Goal: Task Accomplishment & Management: Manage account settings

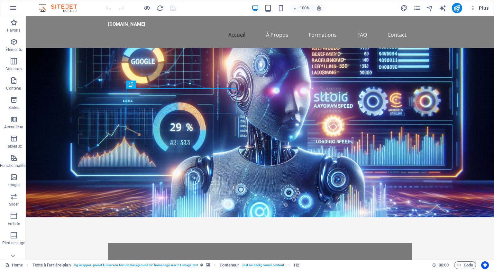
click at [484, 9] on span "Plus" at bounding box center [479, 8] width 19 height 6
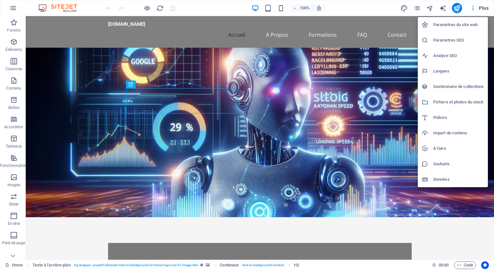
click at [472, 7] on div at bounding box center [247, 135] width 494 height 270
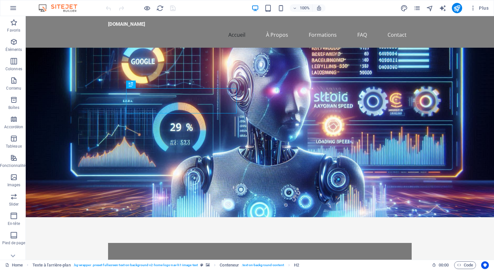
click at [472, 7] on icon "button" at bounding box center [473, 8] width 6 height 6
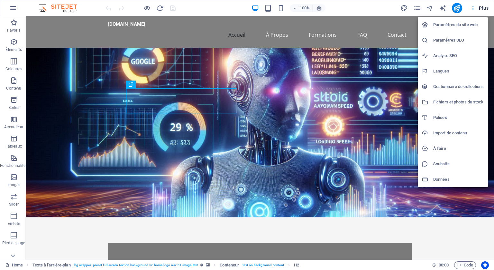
click at [442, 180] on h6 "Données" at bounding box center [459, 179] width 51 height 8
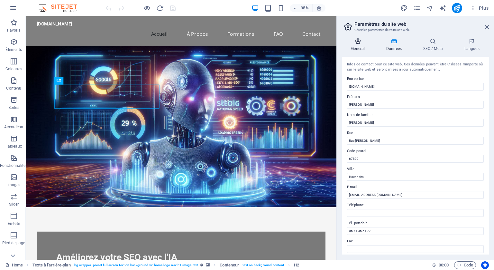
click at [356, 42] on icon at bounding box center [358, 41] width 33 height 6
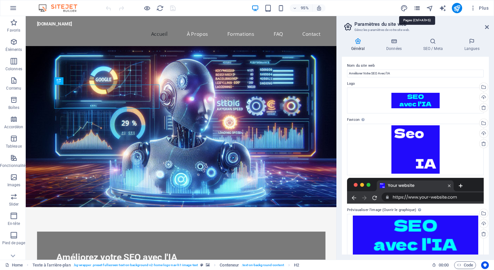
click at [418, 7] on icon "pages" at bounding box center [417, 8] width 7 height 7
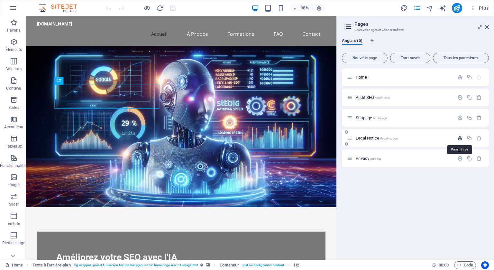
click at [460, 137] on icon "button" at bounding box center [460, 137] width 5 height 5
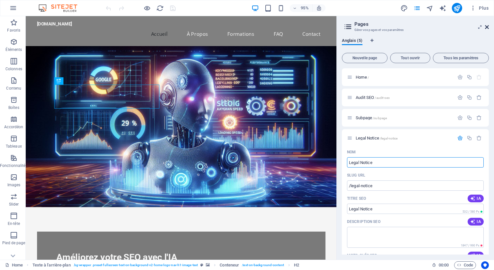
click at [487, 25] on icon at bounding box center [487, 26] width 4 height 5
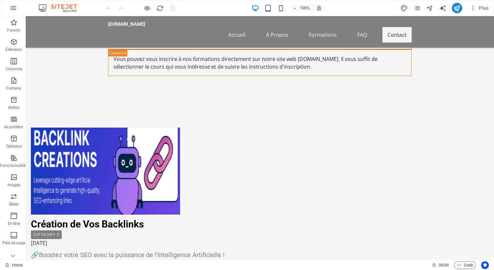
scroll to position [4145, 0]
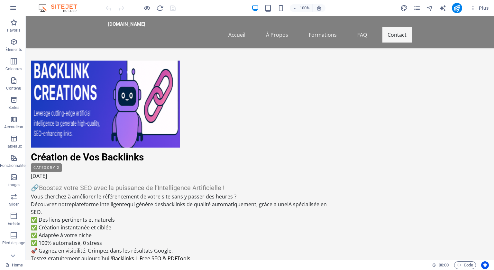
drag, startPoint x: 490, startPoint y: 37, endPoint x: 494, endPoint y: 279, distance: 242.4
click at [288, 213] on button at bounding box center [286, 215] width 8 height 8
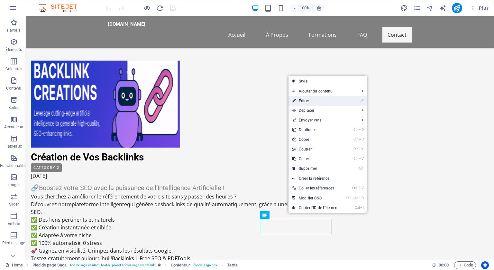
click at [312, 99] on link "⏎ Éditer" at bounding box center [316, 101] width 54 height 10
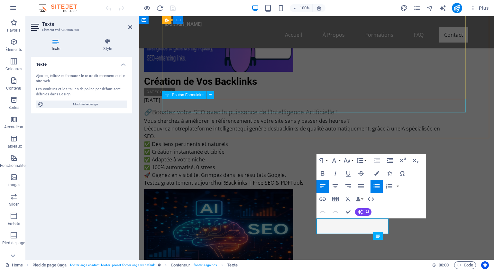
scroll to position [4069, 0]
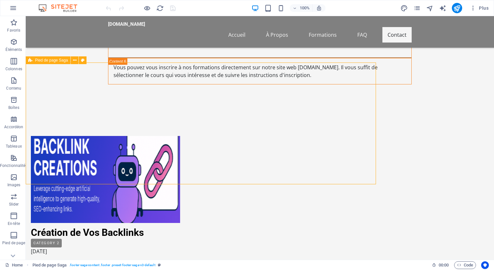
scroll to position [4145, 0]
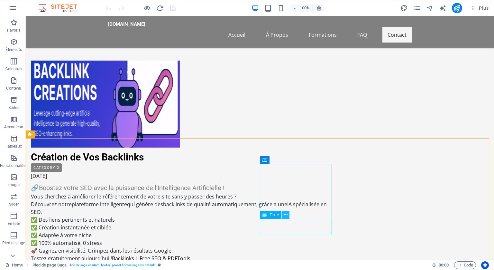
click at [286, 214] on icon at bounding box center [286, 214] width 4 height 7
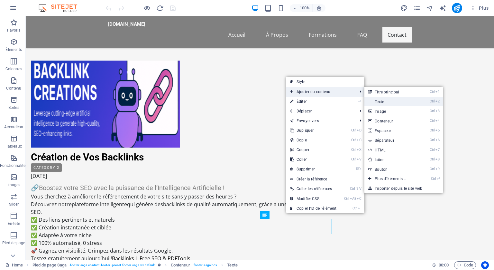
click at [380, 102] on link "Ctrl 2 Texte" at bounding box center [392, 102] width 54 height 10
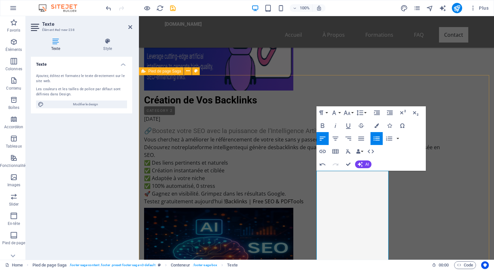
scroll to position [4134, 0]
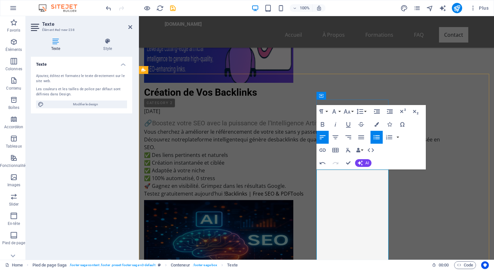
drag, startPoint x: 334, startPoint y: 215, endPoint x: 327, endPoint y: 209, distance: 8.7
drag, startPoint x: 320, startPoint y: 206, endPoint x: 337, endPoint y: 217, distance: 20.2
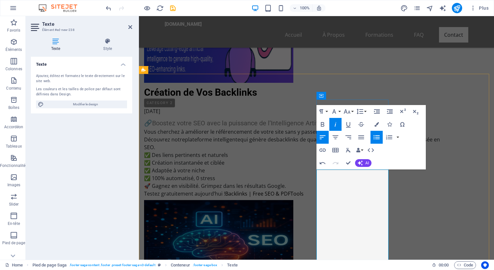
drag, startPoint x: 337, startPoint y: 216, endPoint x: 319, endPoint y: 206, distance: 20.6
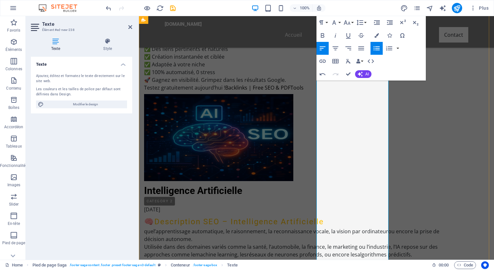
scroll to position [4262, 0]
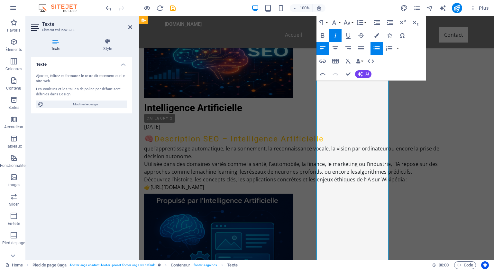
scroll to position [4327, 0]
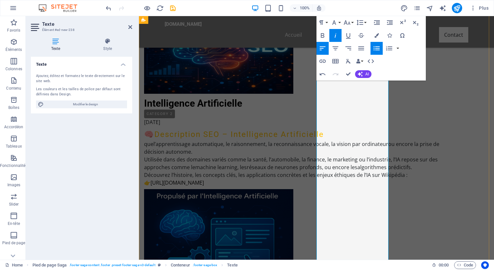
drag, startPoint x: 346, startPoint y: 174, endPoint x: 317, endPoint y: 136, distance: 47.2
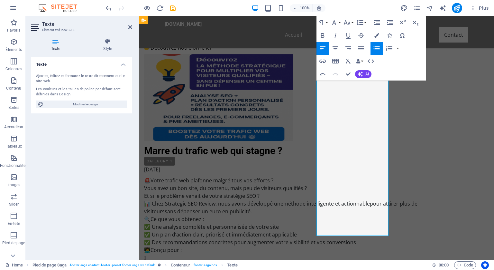
scroll to position [4995, 0]
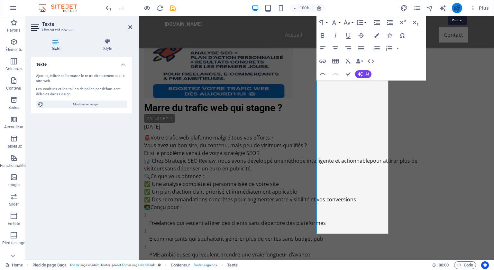
click at [456, 7] on icon "publish" at bounding box center [457, 8] width 7 height 7
checkbox input "false"
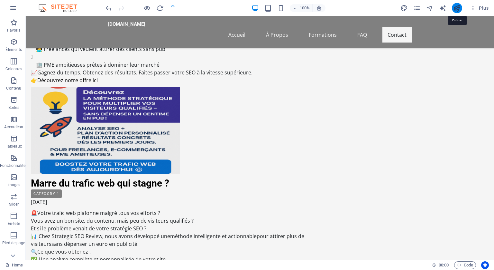
scroll to position [5070, 0]
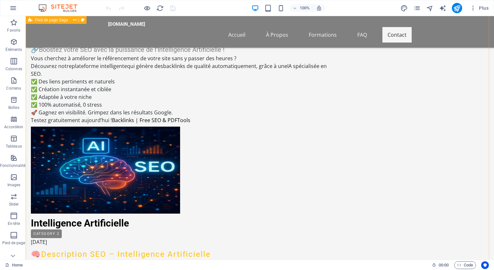
scroll to position [4282, 0]
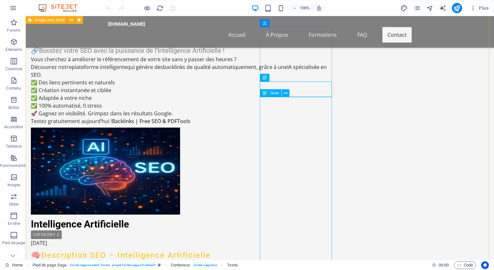
click at [287, 92] on icon at bounding box center [286, 93] width 4 height 7
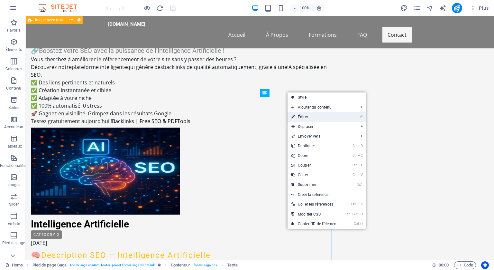
click at [303, 115] on link "⏎ Éditer" at bounding box center [315, 117] width 54 height 10
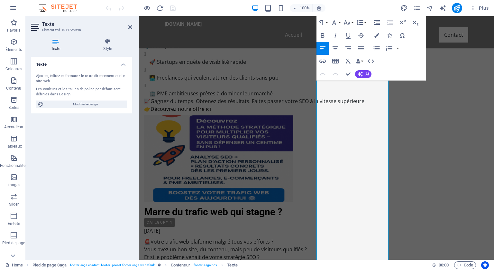
scroll to position [4995, 0]
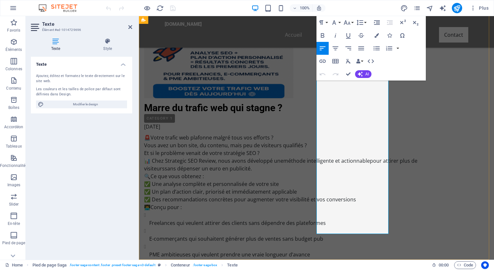
drag, startPoint x: 318, startPoint y: 134, endPoint x: 384, endPoint y: 231, distance: 117.9
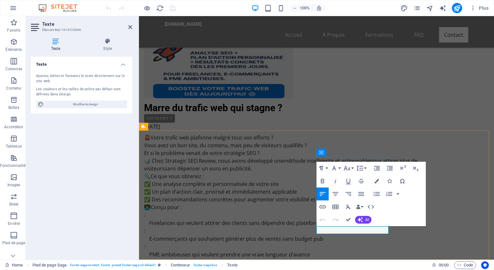
scroll to position [4077, 0]
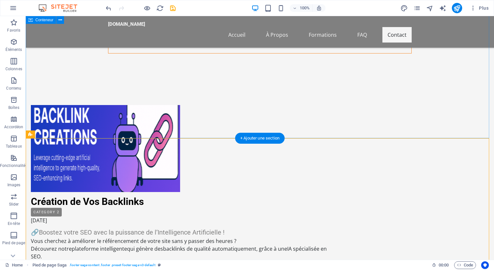
scroll to position [4080, 0]
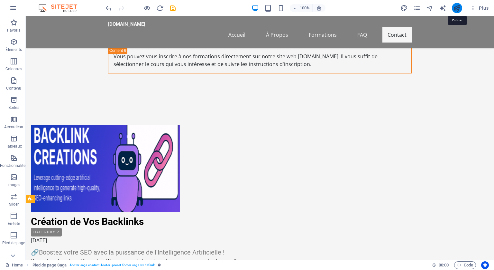
click at [458, 5] on icon "publish" at bounding box center [457, 8] width 7 height 7
checkbox input "false"
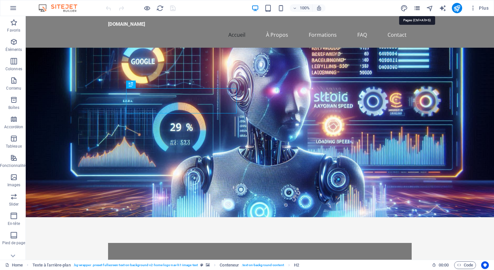
click at [417, 9] on icon "pages" at bounding box center [417, 8] width 7 height 7
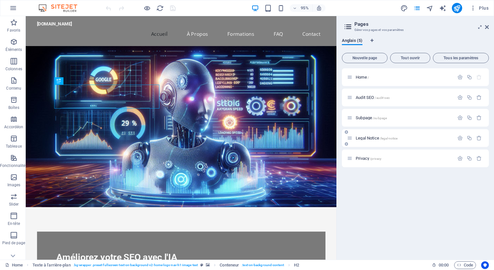
click at [391, 136] on span "Legal Notice /legal-notice" at bounding box center [377, 138] width 42 height 5
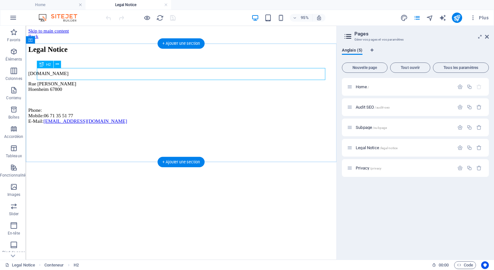
click at [102, 55] on div "Legal Notice" at bounding box center [189, 50] width 322 height 9
click at [57, 63] on icon at bounding box center [56, 64] width 3 height 6
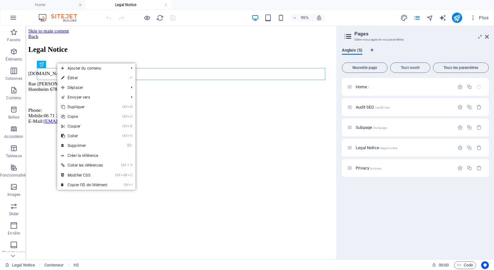
click at [73, 76] on link "⏎ Éditer" at bounding box center [84, 78] width 54 height 10
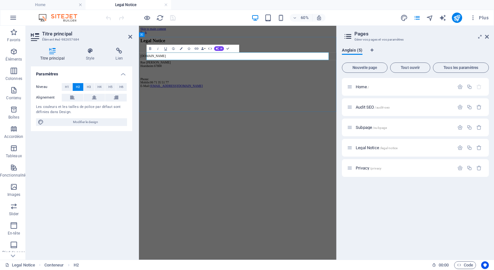
click at [212, 55] on h2 "Legal Notice" at bounding box center [304, 50] width 324 height 9
click at [299, 129] on div "​Mentions légales ameliorer-son-seo-avec-ia.fr Rue Simone Veil Hoenheim 67800 P…" at bounding box center [304, 87] width 324 height 83
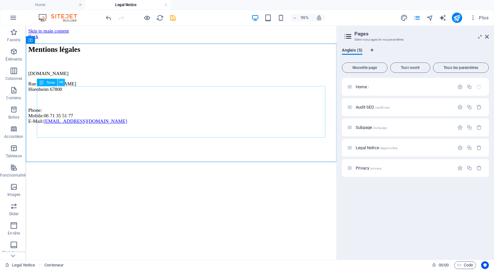
click at [62, 81] on icon at bounding box center [61, 82] width 3 height 6
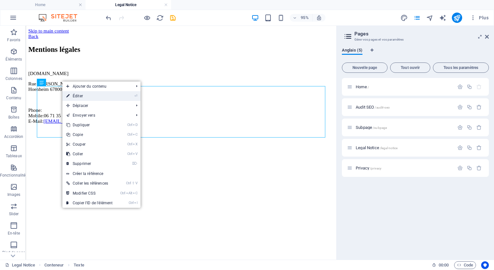
click at [75, 96] on link "⏎ Éditer" at bounding box center [89, 96] width 54 height 10
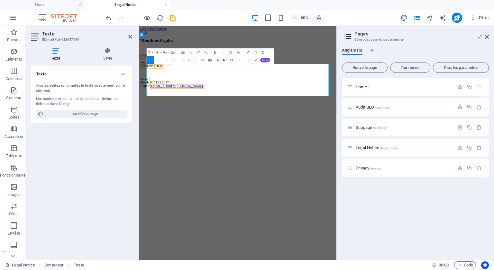
drag, startPoint x: 266, startPoint y: 136, endPoint x: 169, endPoint y: 109, distance: 100.8
click at [169, 109] on div "ameliorer-son-seo-avec-ia.fr Rue Simone Veil Hoenheim 67800 Phone: Mobile: 06 7…" at bounding box center [304, 101] width 324 height 56
click at [248, 127] on p "Phone: Mobile: 06 71 35 51 77 E-Mail: contact@ameliorer-son-seo-avec-ia.fr" at bounding box center [304, 120] width 324 height 17
click at [261, 129] on p "Phone: Mobile: 06 71 35 51 77 E-Mail: contact@ameliorer-son-seo-avec-ia.fr" at bounding box center [304, 120] width 324 height 17
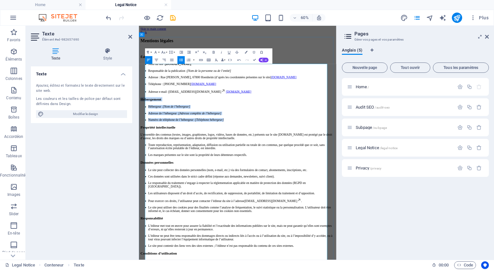
drag, startPoint x: 310, startPoint y: 230, endPoint x: 151, endPoint y: 183, distance: 165.2
click at [151, 183] on div "Éditeur du site Nom du site : ameliorer-son-seo-avec-ia.fr Responsable de la pu…" at bounding box center [304, 270] width 324 height 393
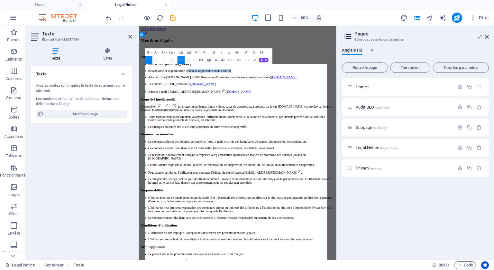
drag, startPoint x: 316, startPoint y: 126, endPoint x: 231, endPoint y: 127, distance: 84.4
click at [231, 104] on p "Responsable de la publication : [Nom de la personne ou de l’entité]" at bounding box center [310, 101] width 311 height 6
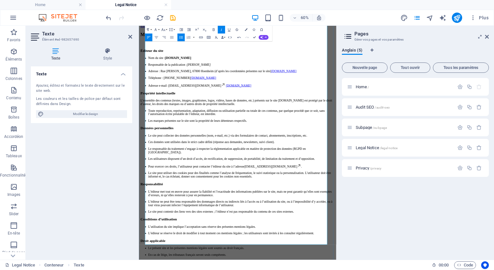
scroll to position [160, 0]
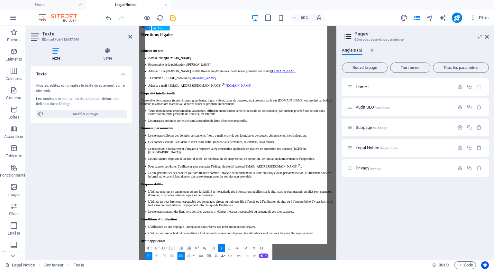
drag, startPoint x: 253, startPoint y: 382, endPoint x: 290, endPoint y: 386, distance: 37.2
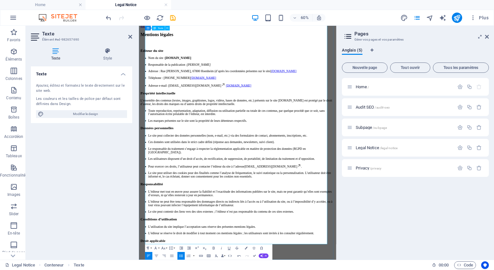
click at [457, 17] on icon "publish" at bounding box center [457, 17] width 7 height 7
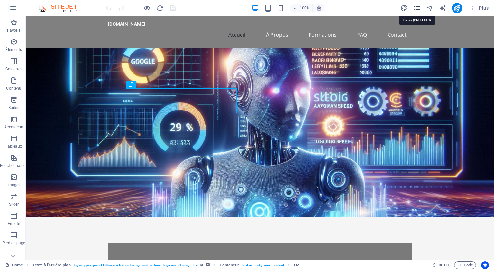
click at [418, 10] on icon "pages" at bounding box center [417, 8] width 7 height 7
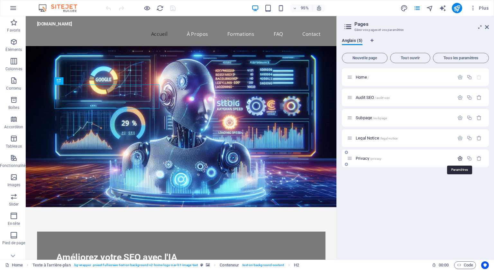
click at [460, 157] on icon "button" at bounding box center [460, 157] width 5 height 5
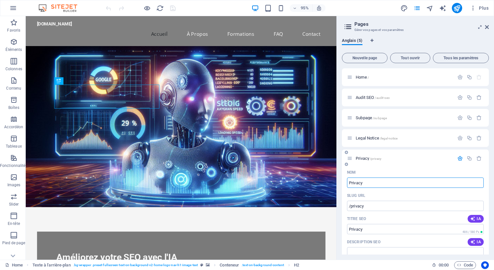
click at [365, 157] on span "Privacy /privacy" at bounding box center [369, 158] width 26 height 5
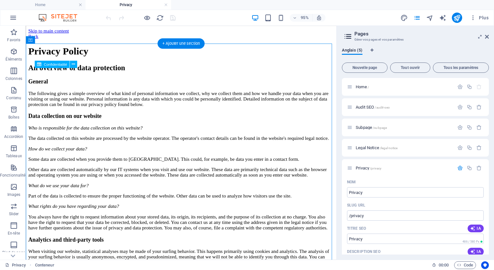
drag, startPoint x: 75, startPoint y: 73, endPoint x: 55, endPoint y: 72, distance: 20.6
click at [72, 62] on icon at bounding box center [73, 64] width 3 height 6
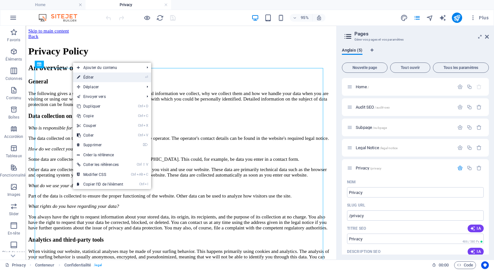
click at [91, 76] on link "⏎ Éditer" at bounding box center [100, 77] width 54 height 10
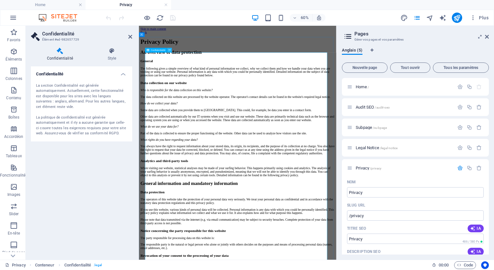
click at [170, 49] on icon at bounding box center [170, 50] width 2 height 4
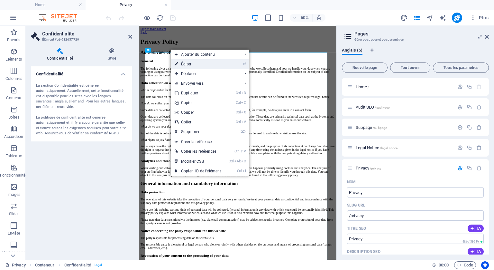
click at [185, 63] on link "⏎ Éditer" at bounding box center [198, 64] width 54 height 10
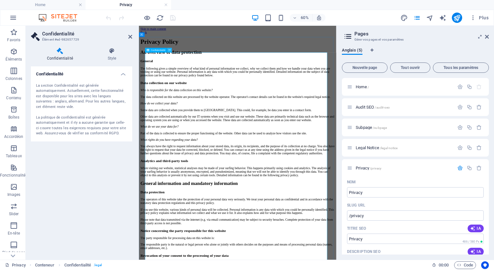
click at [169, 49] on icon at bounding box center [170, 50] width 2 height 4
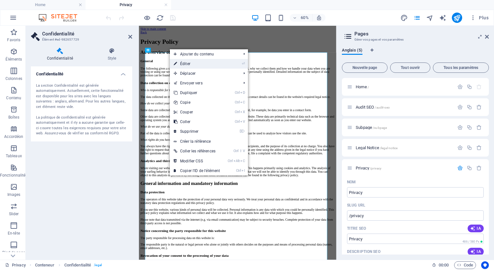
click at [185, 62] on link "⏎ Éditer" at bounding box center [197, 64] width 54 height 10
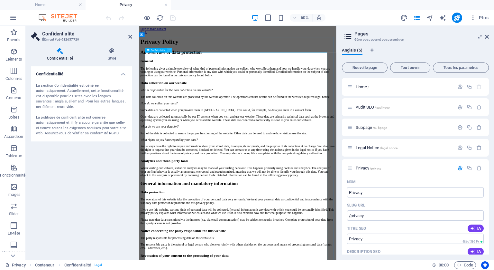
click at [169, 49] on icon at bounding box center [170, 50] width 2 height 4
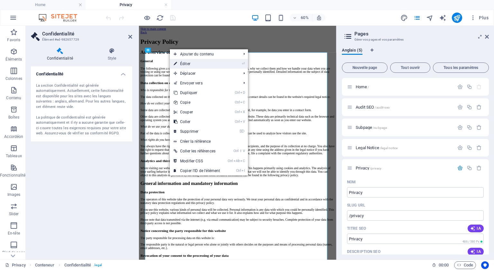
click at [187, 63] on link "⏎ Éditer" at bounding box center [197, 64] width 54 height 10
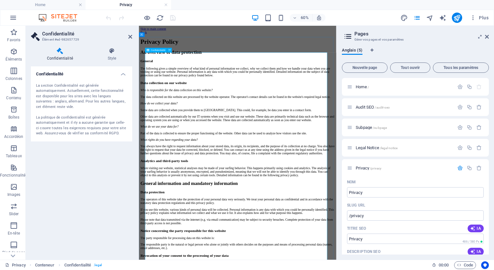
click at [160, 34] on icon at bounding box center [160, 35] width 2 height 4
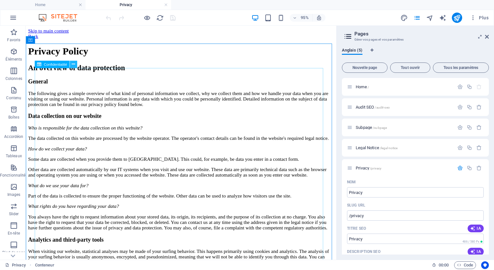
click at [74, 63] on icon at bounding box center [73, 64] width 3 height 6
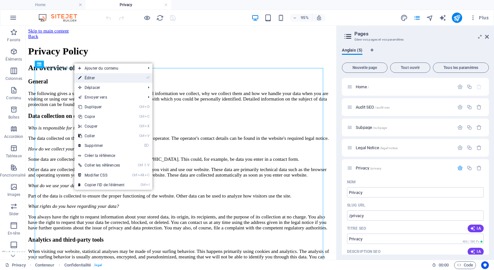
click at [92, 76] on link "⏎ Éditer" at bounding box center [101, 78] width 54 height 10
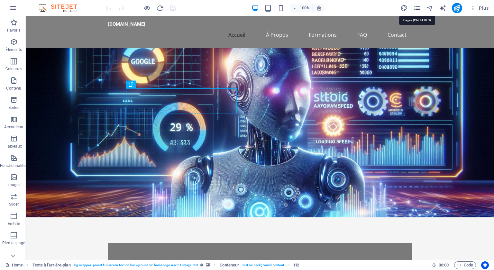
click at [416, 7] on icon "pages" at bounding box center [417, 8] width 7 height 7
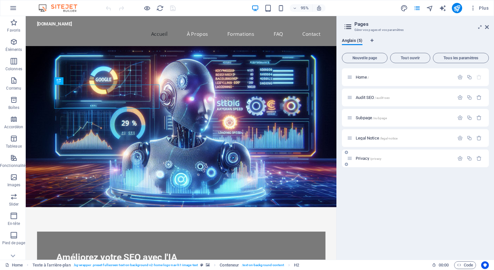
click at [407, 155] on div "Privacy /privacy" at bounding box center [400, 158] width 107 height 7
click at [369, 159] on span "Privacy /privacy" at bounding box center [369, 158] width 26 height 5
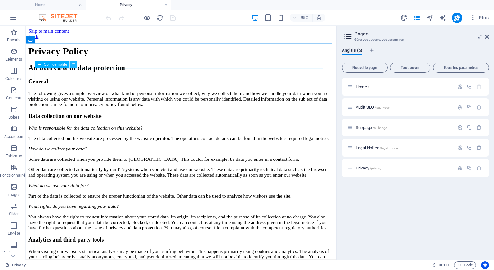
click at [73, 62] on icon at bounding box center [73, 64] width 3 height 6
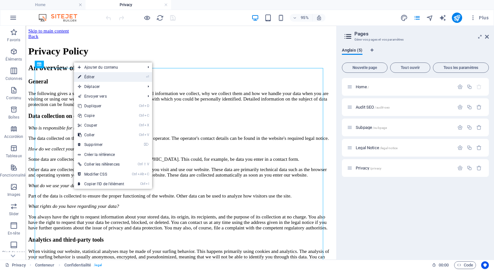
click at [89, 77] on link "⏎ Éditer" at bounding box center [101, 77] width 54 height 10
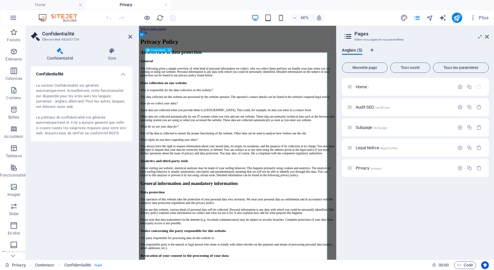
click at [170, 50] on icon at bounding box center [170, 50] width 2 height 4
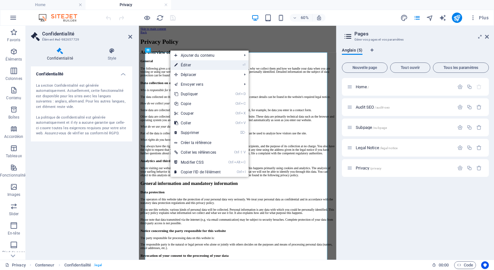
click at [187, 64] on link "⏎ Éditer" at bounding box center [198, 65] width 54 height 10
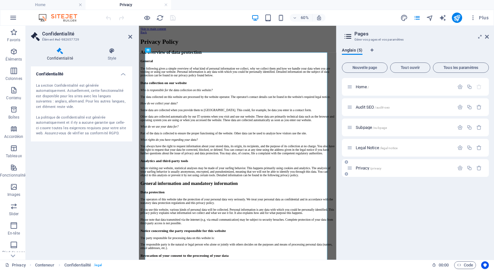
click at [366, 169] on span "Privacy /privacy" at bounding box center [369, 167] width 26 height 5
click at [366, 168] on span "Privacy /privacy" at bounding box center [369, 167] width 26 height 5
click at [485, 34] on icon at bounding box center [487, 36] width 4 height 5
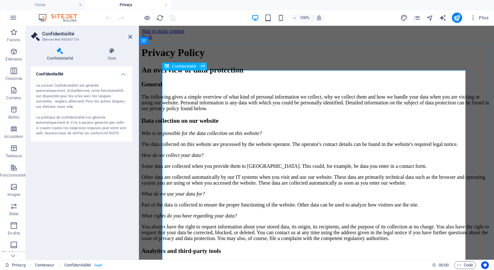
click at [204, 65] on icon at bounding box center [204, 66] width 4 height 7
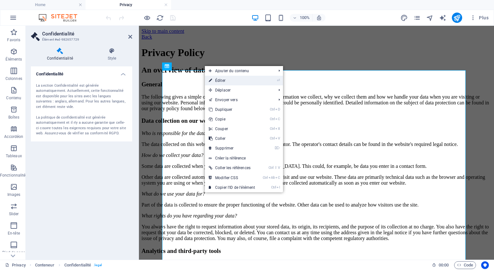
click at [217, 80] on link "⏎ Éditer" at bounding box center [232, 81] width 54 height 10
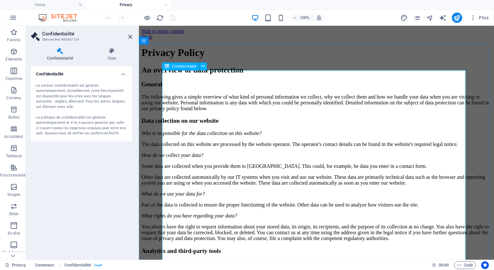
click at [460, 14] on icon "publish" at bounding box center [457, 17] width 7 height 7
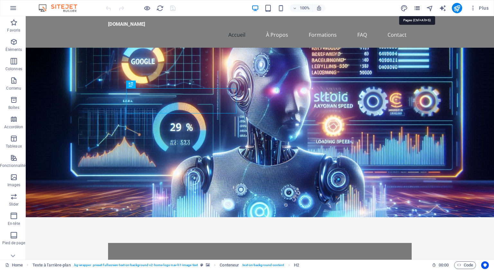
click at [419, 6] on icon "pages" at bounding box center [417, 8] width 7 height 7
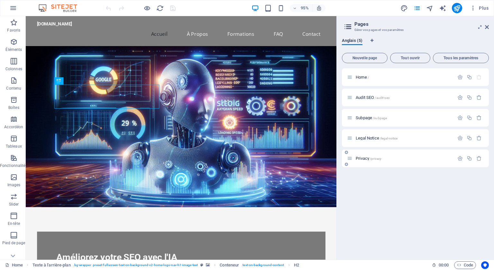
click at [376, 157] on span "/privacy" at bounding box center [376, 159] width 12 height 4
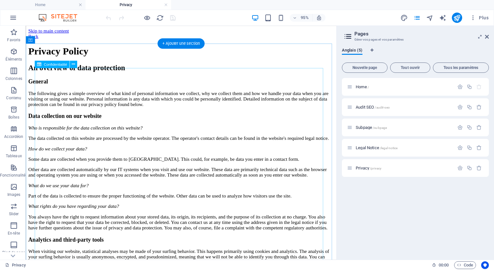
drag, startPoint x: 38, startPoint y: 89, endPoint x: 73, endPoint y: 97, distance: 35.6
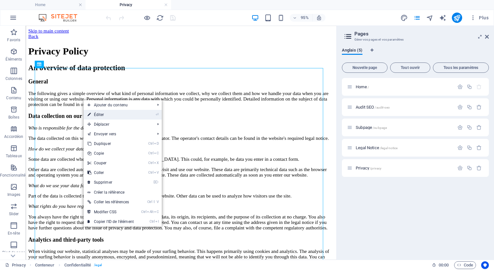
click at [103, 112] on link "⏎ Éditer" at bounding box center [111, 115] width 54 height 10
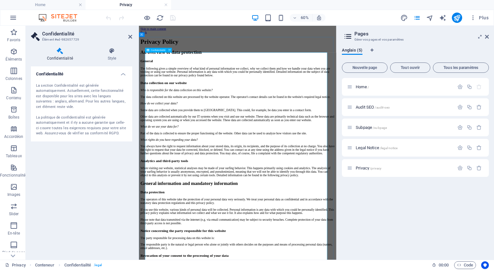
click at [169, 48] on icon at bounding box center [170, 50] width 2 height 4
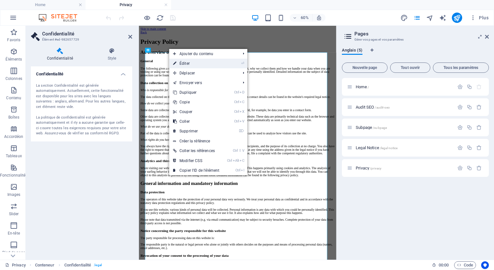
click at [186, 62] on link "⏎ Éditer" at bounding box center [196, 64] width 54 height 10
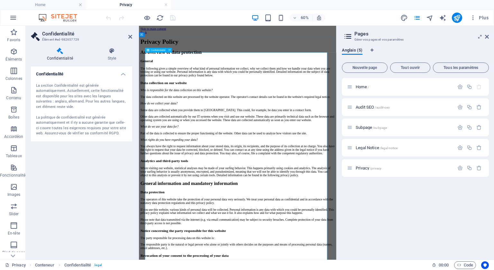
click at [131, 34] on icon at bounding box center [130, 36] width 4 height 5
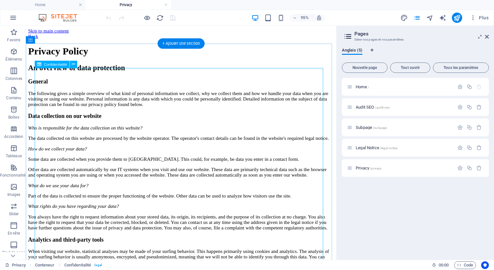
click at [72, 62] on icon at bounding box center [73, 64] width 3 height 6
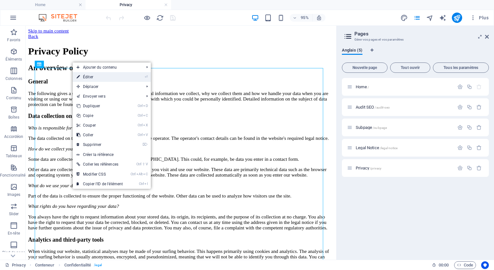
click at [84, 76] on link "⏎ Éditer" at bounding box center [100, 77] width 54 height 10
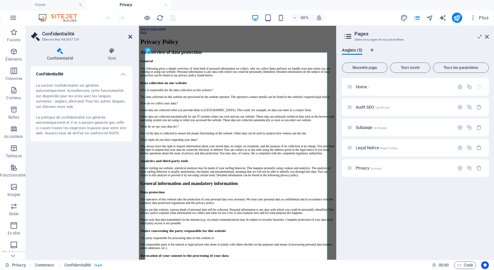
click at [130, 34] on icon at bounding box center [130, 36] width 4 height 5
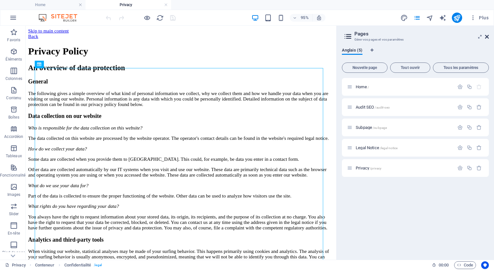
click at [487, 36] on icon at bounding box center [487, 36] width 4 height 5
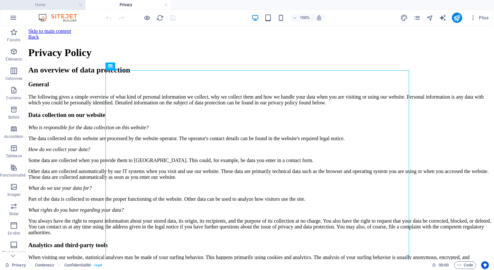
click at [42, 4] on h4 "Home" at bounding box center [43, 4] width 86 height 7
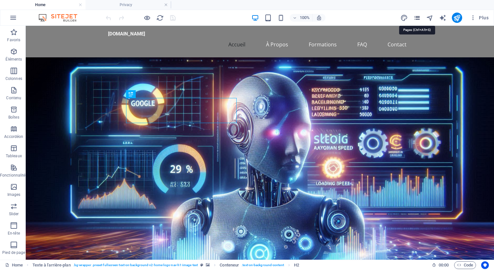
click at [416, 16] on icon "pages" at bounding box center [417, 17] width 7 height 7
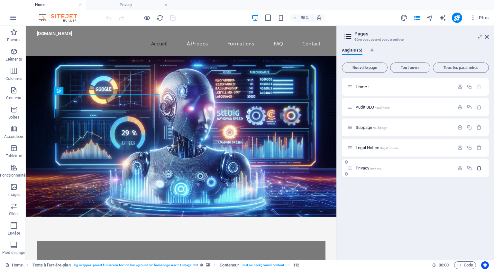
click at [480, 166] on icon "button" at bounding box center [479, 167] width 5 height 5
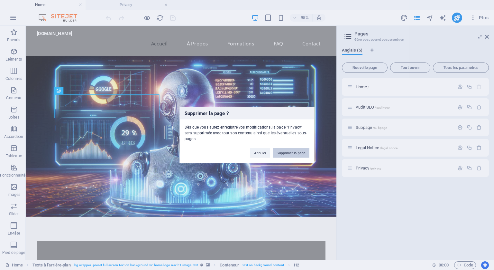
click at [297, 148] on button "Supprimer la page" at bounding box center [291, 153] width 37 height 10
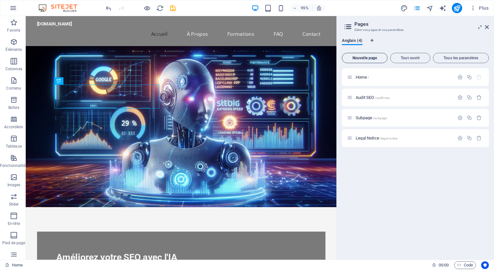
click at [363, 54] on button "Nouvelle page" at bounding box center [365, 58] width 46 height 10
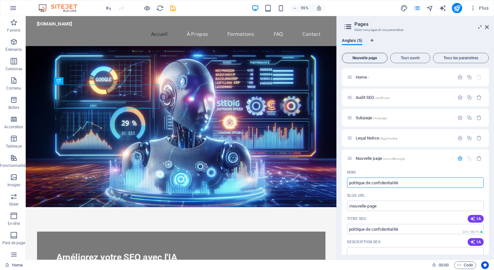
type input "politique de confidentialité"
type input "/politique-de-confidentialite"
click at [349, 183] on input "politique de confidentialité" at bounding box center [415, 182] width 137 height 10
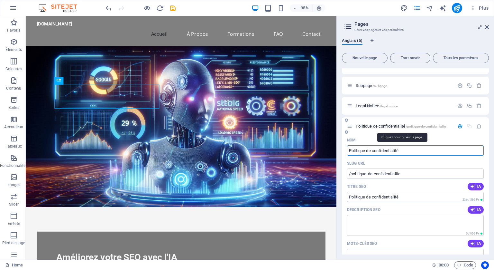
type input "Politique de confidentialité"
click at [380, 125] on span "Politique de confidentialité /politique-de-confidentialite" at bounding box center [401, 126] width 90 height 5
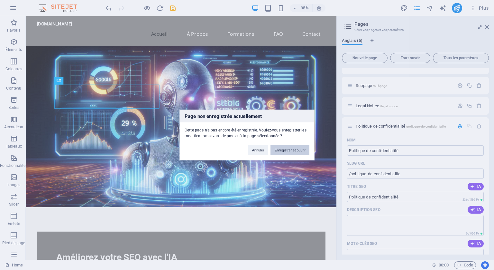
click at [288, 150] on button "Enregistrer et ouvrir" at bounding box center [290, 150] width 39 height 10
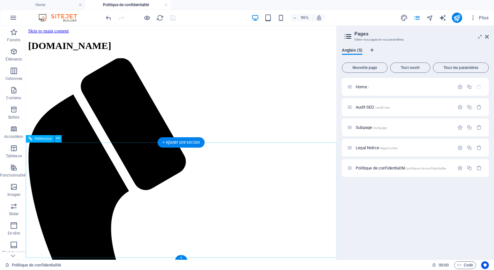
scroll to position [0, 0]
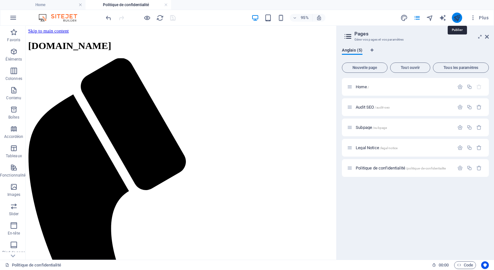
click at [459, 18] on icon "publish" at bounding box center [457, 17] width 7 height 7
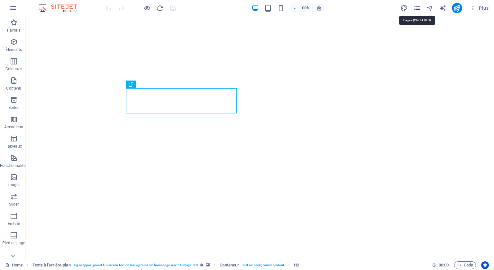
click at [416, 6] on icon "pages" at bounding box center [417, 8] width 7 height 7
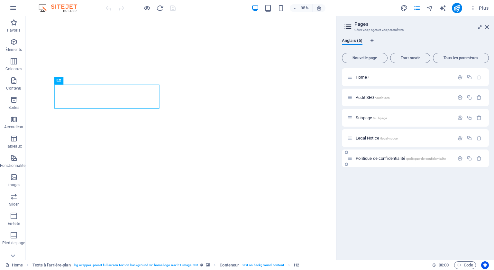
click at [394, 155] on div "Politique de confidentialité /politique-de-confidentialite" at bounding box center [400, 158] width 107 height 7
click at [391, 160] on span "Politique de confidentialité /politique-de-confidentialite" at bounding box center [401, 158] width 90 height 5
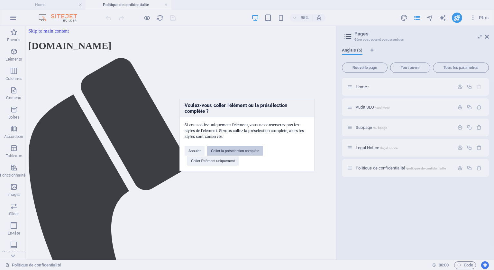
click at [232, 149] on button "Coller la présélection complète" at bounding box center [235, 151] width 56 height 10
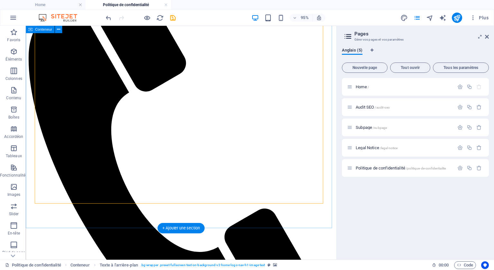
scroll to position [58, 0]
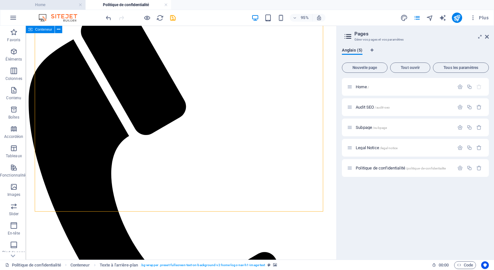
click at [41, 3] on h4 "Home" at bounding box center [43, 4] width 86 height 7
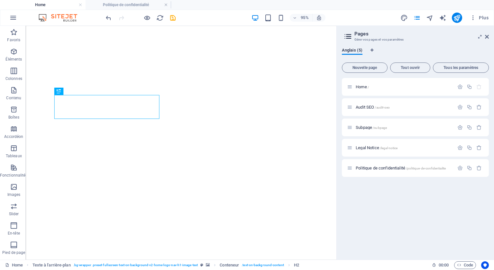
scroll to position [0, 0]
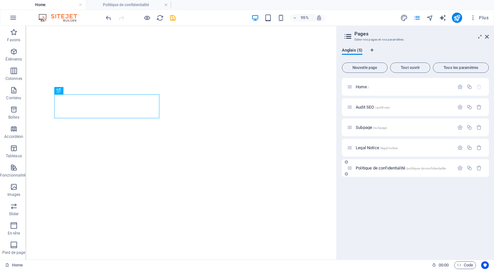
click at [385, 167] on span "Politique de confidentialité /politique-de-confidentialite" at bounding box center [401, 167] width 90 height 5
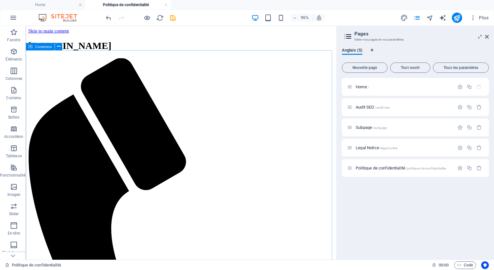
click at [62, 47] on div "Conteneur" at bounding box center [46, 47] width 40 height 8
click at [59, 47] on icon at bounding box center [58, 46] width 3 height 6
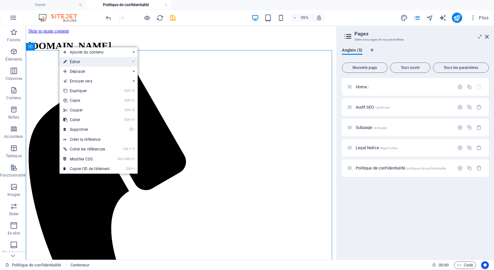
click at [67, 59] on icon at bounding box center [64, 62] width 3 height 10
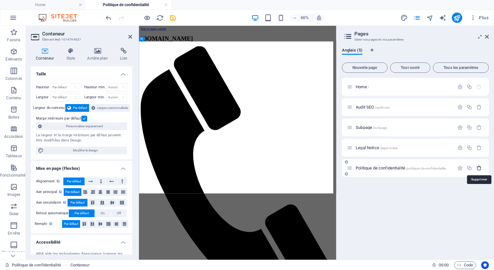
click at [479, 166] on icon "button" at bounding box center [479, 167] width 5 height 5
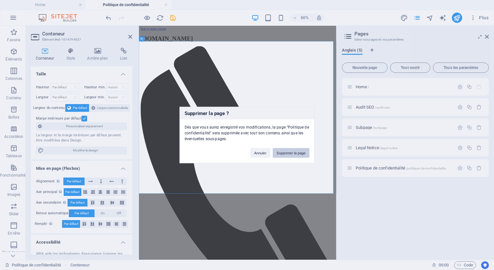
click at [287, 153] on button "Supprimer la page" at bounding box center [291, 153] width 37 height 10
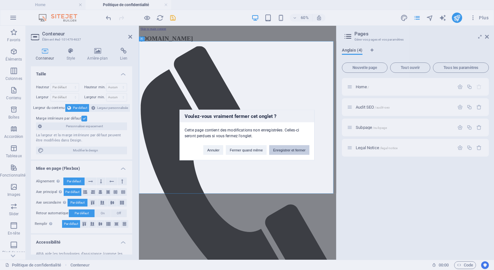
click at [288, 146] on button "Enregistrer et fermer" at bounding box center [289, 150] width 40 height 10
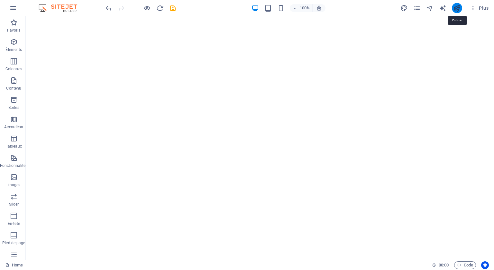
click at [457, 6] on icon "publish" at bounding box center [457, 8] width 7 height 7
click at [458, 10] on icon "publish" at bounding box center [457, 8] width 7 height 7
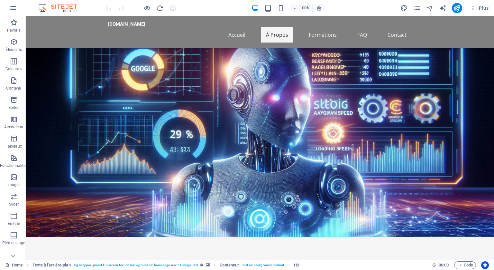
scroll to position [129, 0]
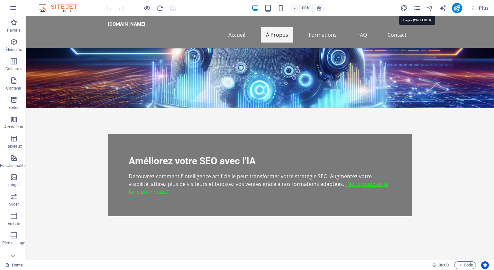
click at [417, 5] on icon "pages" at bounding box center [417, 8] width 7 height 7
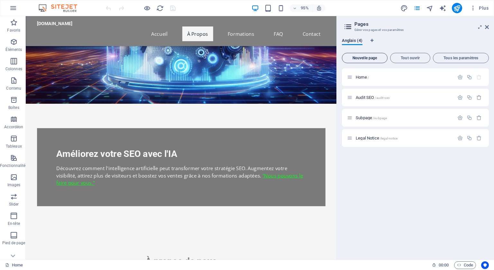
click at [372, 57] on span "Nouvelle page" at bounding box center [365, 58] width 40 height 4
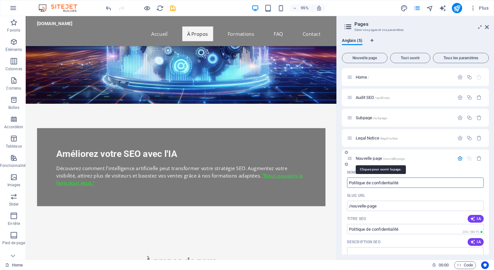
type input "Politique de confidentialité"
type input "/politique-de-confidentialite"
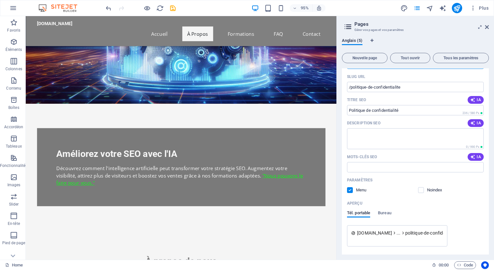
scroll to position [139, 0]
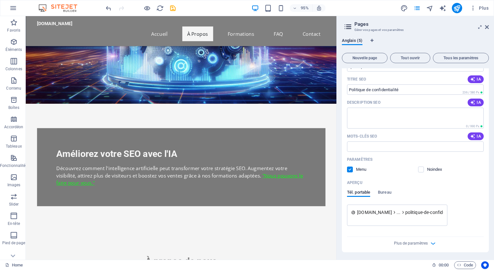
type input "Politique de confidentialité"
click at [377, 211] on span "[DOMAIN_NAME]" at bounding box center [374, 212] width 35 height 6
click at [420, 214] on span "politique-de-confidentialite" at bounding box center [433, 212] width 54 height 6
click at [431, 242] on icon "button" at bounding box center [433, 243] width 7 height 7
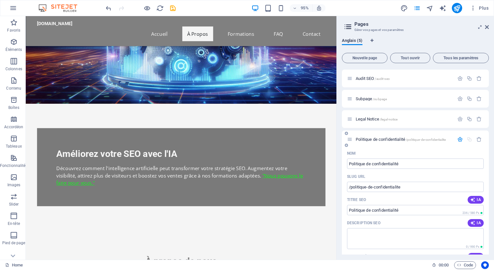
scroll to position [12, 0]
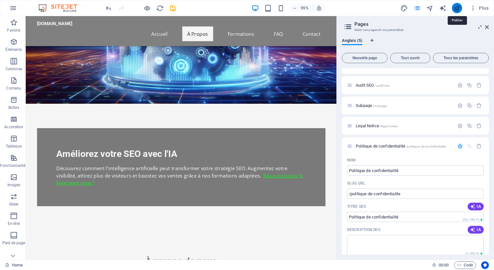
click at [456, 9] on icon "publish" at bounding box center [457, 8] width 7 height 7
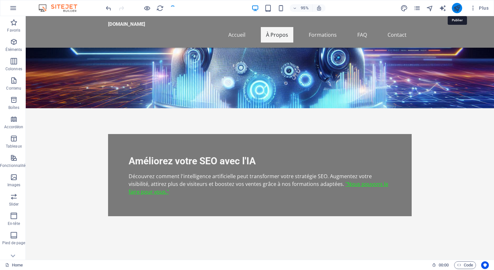
checkbox input "false"
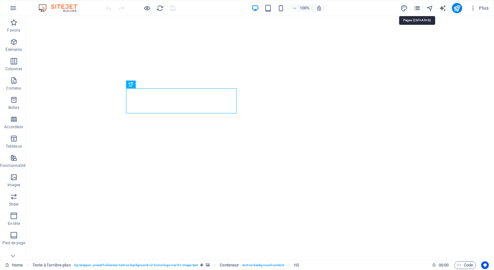
click at [418, 10] on icon "pages" at bounding box center [417, 8] width 7 height 7
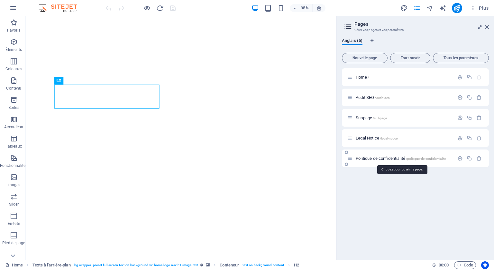
click at [386, 158] on span "Politique de confidentialité /politique-de-confidentialite" at bounding box center [401, 158] width 90 height 5
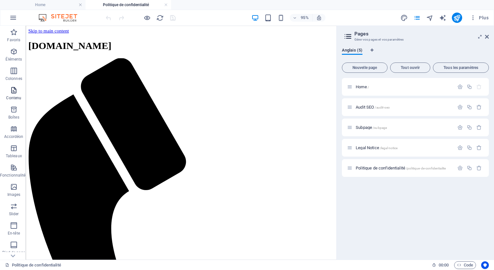
click at [11, 88] on icon "button" at bounding box center [14, 90] width 8 height 8
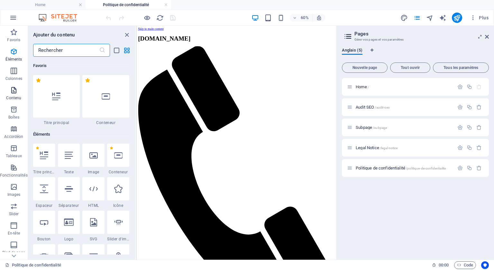
scroll to position [1126, 0]
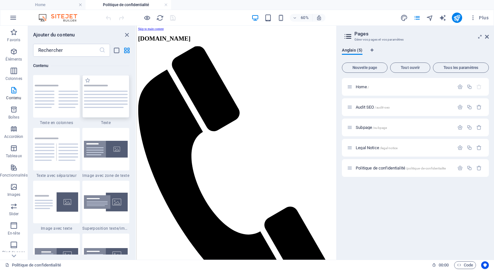
click at [91, 98] on img at bounding box center [106, 96] width 44 height 23
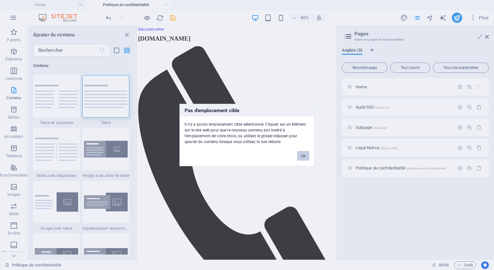
click at [300, 151] on button "Ok" at bounding box center [303, 156] width 12 height 10
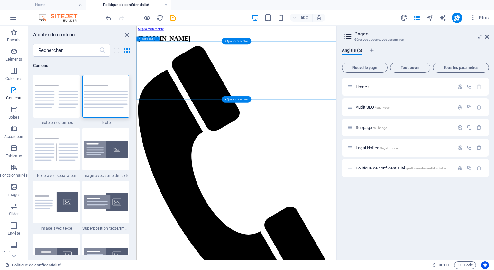
click at [116, 91] on img at bounding box center [106, 96] width 44 height 23
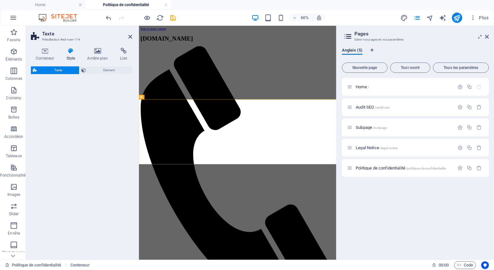
select select "preset-text-v2-default"
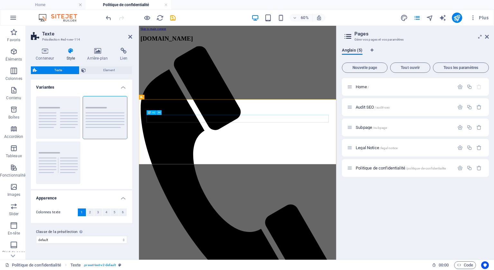
click at [160, 112] on icon at bounding box center [159, 112] width 2 height 4
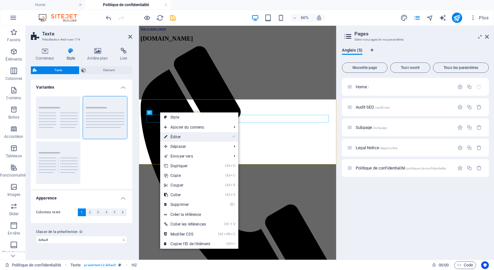
click at [181, 136] on link "⏎ Éditer" at bounding box center [187, 137] width 54 height 10
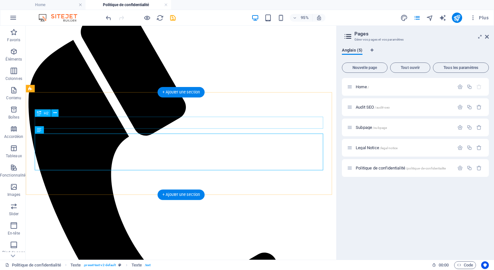
scroll to position [64, 0]
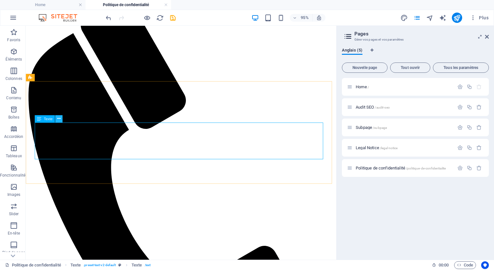
click at [59, 117] on icon at bounding box center [58, 119] width 3 height 6
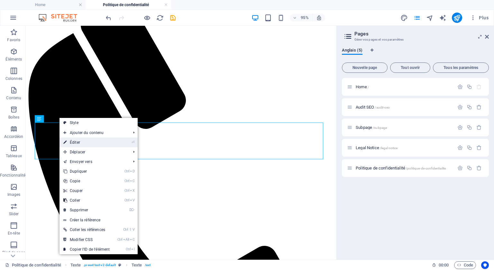
click at [77, 141] on link "⏎ Éditer" at bounding box center [87, 142] width 54 height 10
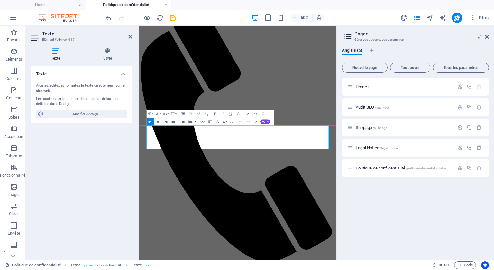
scroll to position [0, 0]
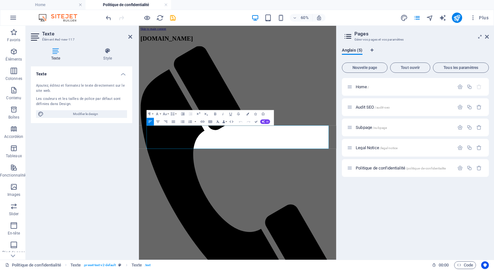
drag, startPoint x: 447, startPoint y: 227, endPoint x: 277, endPoint y: 152, distance: 186.5
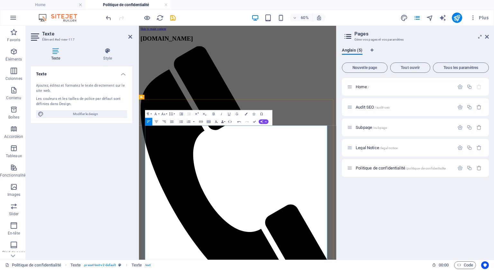
drag, startPoint x: 347, startPoint y: 239, endPoint x: 246, endPoint y: 236, distance: 101.4
drag, startPoint x: 227, startPoint y: 257, endPoint x: 178, endPoint y: 255, distance: 49.3
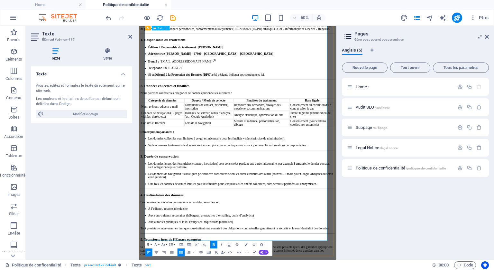
scroll to position [721, 0]
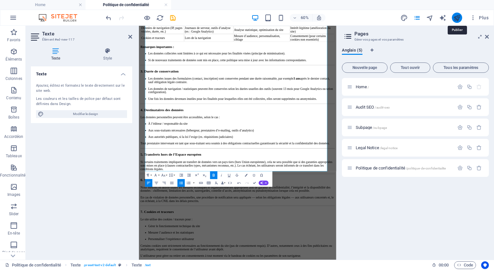
click at [458, 19] on icon "publish" at bounding box center [457, 17] width 7 height 7
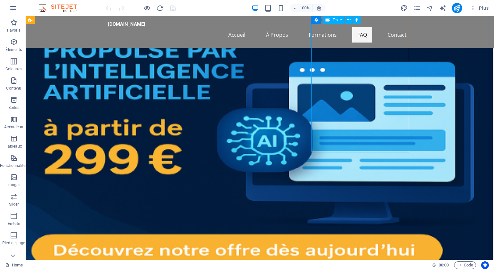
scroll to position [3091, 0]
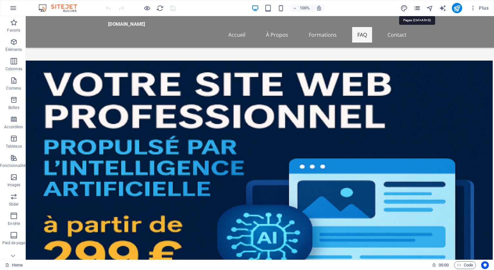
click at [416, 7] on icon "pages" at bounding box center [417, 8] width 7 height 7
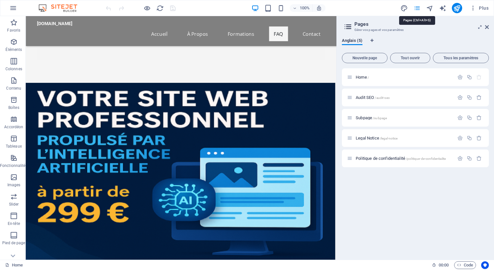
scroll to position [2996, 0]
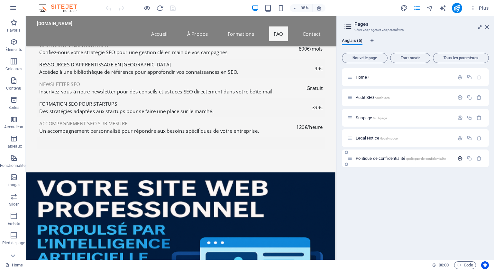
click at [460, 156] on icon "button" at bounding box center [460, 157] width 5 height 5
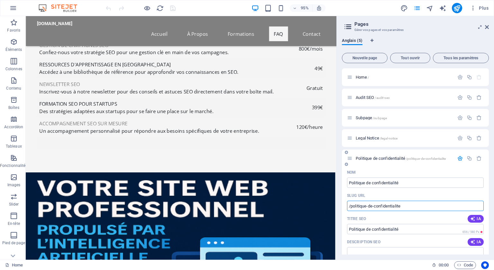
drag, startPoint x: 406, startPoint y: 205, endPoint x: 345, endPoint y: 203, distance: 60.9
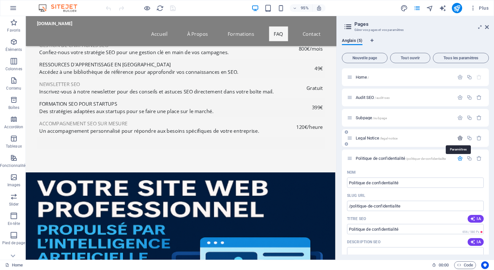
click at [459, 139] on icon "button" at bounding box center [460, 137] width 5 height 5
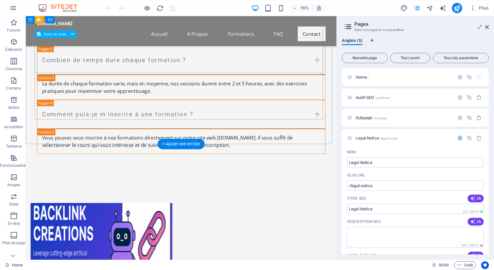
scroll to position [4038, 0]
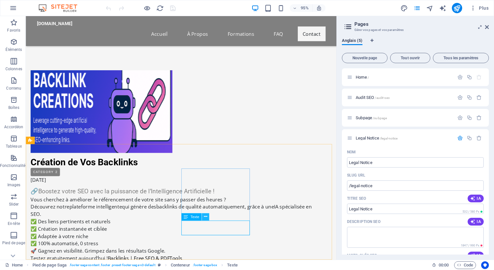
click at [206, 216] on icon at bounding box center [205, 216] width 3 height 6
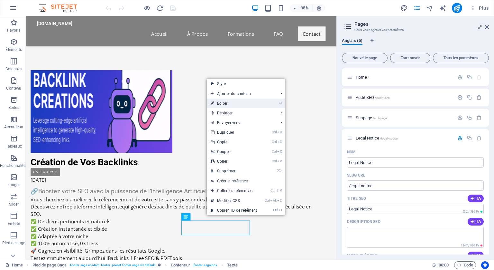
click at [222, 103] on link "⏎ Éditer" at bounding box center [234, 104] width 54 height 10
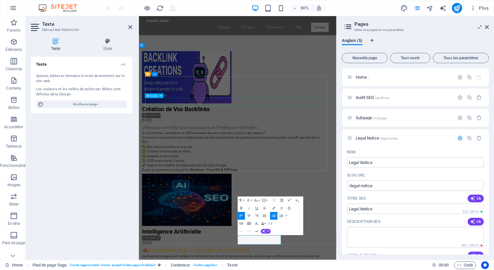
scroll to position [3889, 0]
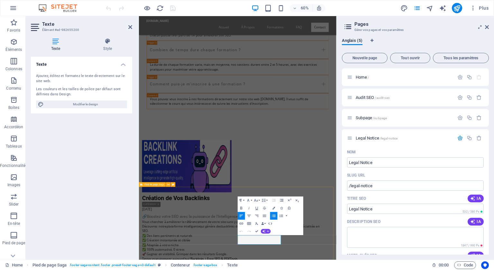
drag, startPoint x: 336, startPoint y: 391, endPoint x: 297, endPoint y: 390, distance: 39.6
click at [459, 8] on icon "publish" at bounding box center [457, 8] width 7 height 7
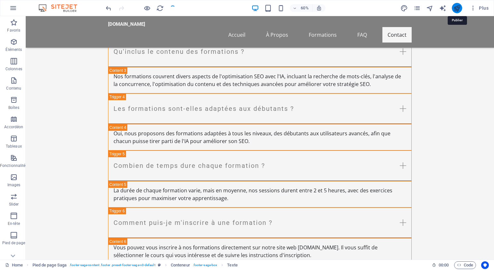
checkbox input "false"
